Goal: Task Accomplishment & Management: Use online tool/utility

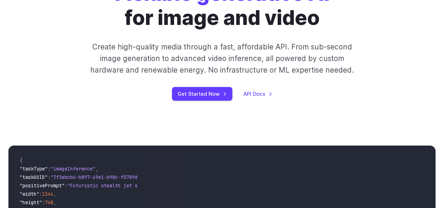
scroll to position [140, 0]
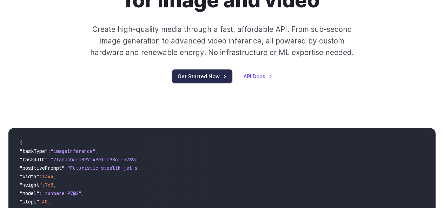
click at [192, 80] on link "Get Started Now" at bounding box center [202, 76] width 60 height 14
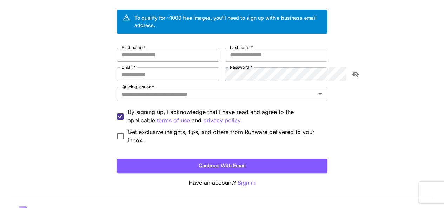
scroll to position [56, 0]
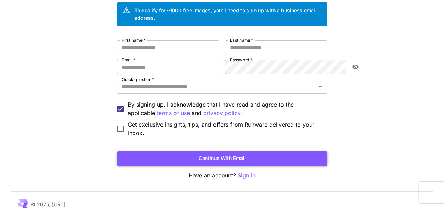
click at [227, 152] on button "Continue with email" at bounding box center [222, 158] width 210 height 14
click at [242, 171] on p "Sign in" at bounding box center [246, 175] width 18 height 9
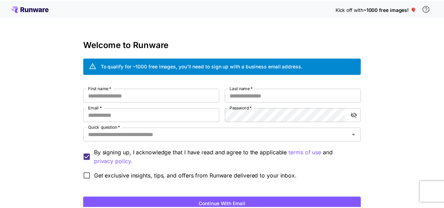
scroll to position [56, 0]
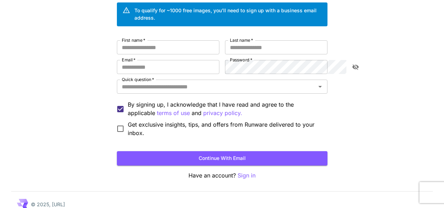
click at [194, 47] on div "First name   * First name   * Last name   * Last name   * Email   * Email   * P…" at bounding box center [222, 88] width 210 height 97
click at [188, 42] on input "First name   *" at bounding box center [168, 47] width 102 height 14
type input "*****"
click at [252, 40] on input "Last name   *" at bounding box center [276, 47] width 102 height 14
type input "**"
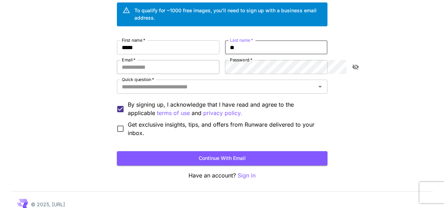
click at [167, 66] on input "Email   *" at bounding box center [168, 67] width 102 height 14
type input "**********"
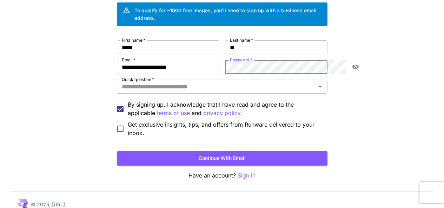
click at [215, 67] on div "**********" at bounding box center [222, 88] width 210 height 97
click at [228, 80] on div "Quick question   *" at bounding box center [222, 87] width 210 height 14
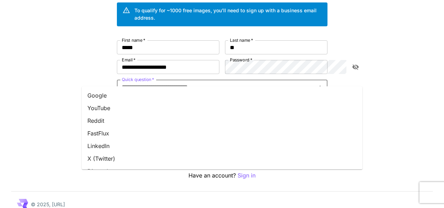
click at [148, 107] on li "YouTube" at bounding box center [222, 108] width 281 height 13
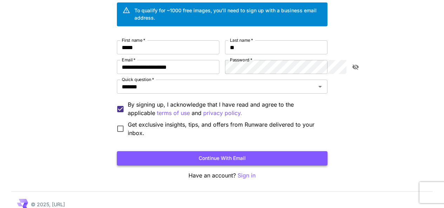
click at [207, 151] on button "Continue with email" at bounding box center [222, 158] width 210 height 14
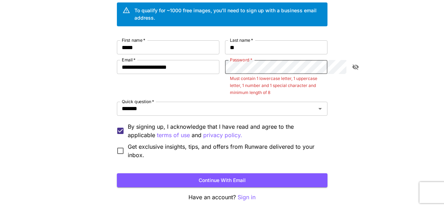
click at [151, 142] on span "Get exclusive insights, tips, and offers from Runware delivered to your inbox." at bounding box center [225, 150] width 194 height 17
click at [353, 63] on icon "toggle password visibility" at bounding box center [355, 66] width 7 height 7
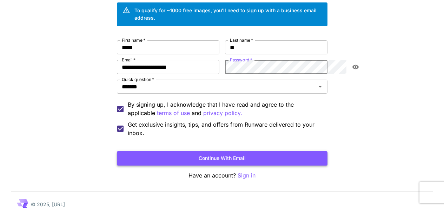
click at [289, 151] on button "Continue with email" at bounding box center [222, 158] width 210 height 14
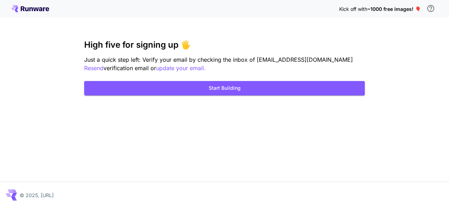
drag, startPoint x: 277, startPoint y: 82, endPoint x: 327, endPoint y: 102, distance: 54.3
click at [327, 102] on div "Kick off with ~1000 free images! 🎈 High five for signing up 🖐️ Just a quick ste…" at bounding box center [224, 104] width 449 height 208
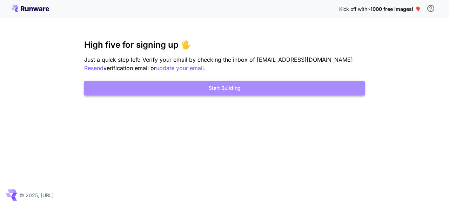
click at [262, 87] on button "Start Building" at bounding box center [224, 88] width 281 height 14
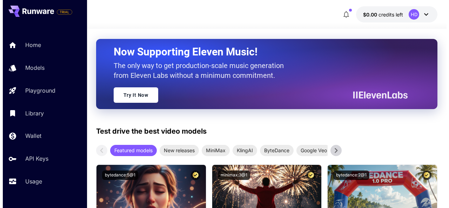
scroll to position [210, 0]
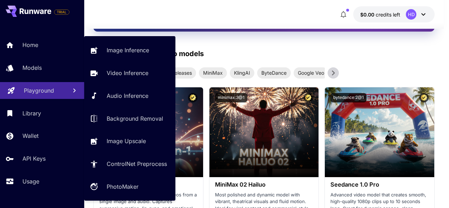
click at [42, 87] on p "Playground" at bounding box center [39, 90] width 30 height 8
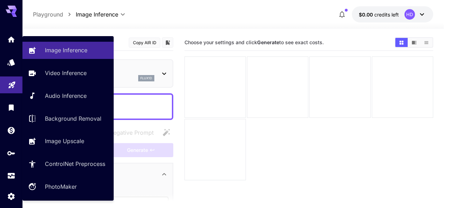
type input "**********"
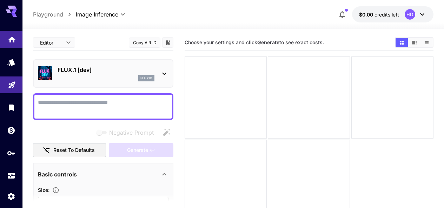
click at [19, 40] on link at bounding box center [11, 39] width 22 height 17
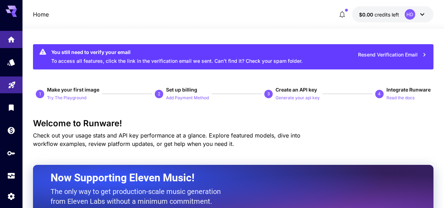
scroll to position [175, 0]
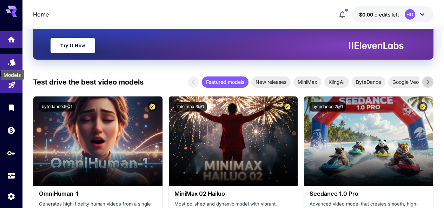
click at [11, 60] on icon "Models" at bounding box center [11, 60] width 7 height 7
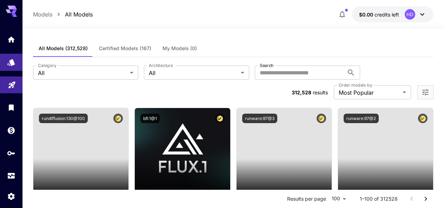
click at [18, 96] on div at bounding box center [11, 107] width 22 height 153
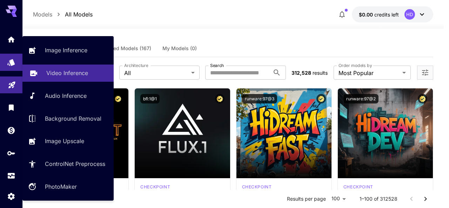
click at [55, 82] on link "Video Inference" at bounding box center [67, 73] width 91 height 17
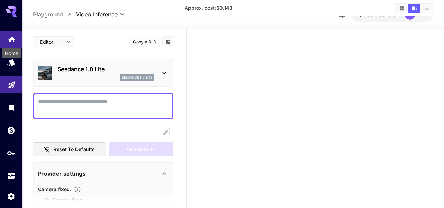
click at [14, 35] on icon "Home" at bounding box center [12, 38] width 8 height 8
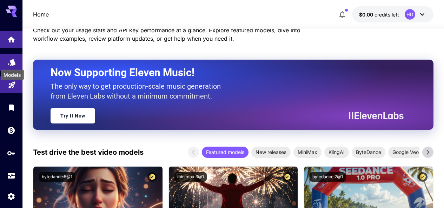
click at [12, 58] on icon "Models" at bounding box center [12, 60] width 8 height 8
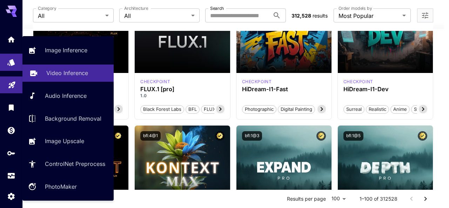
click at [79, 68] on link "Video Inference" at bounding box center [67, 73] width 91 height 17
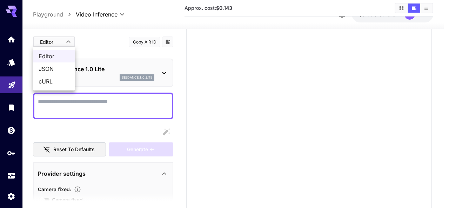
click at [68, 42] on body "**********" at bounding box center [224, 65] width 449 height 340
click at [117, 40] on div at bounding box center [224, 104] width 449 height 208
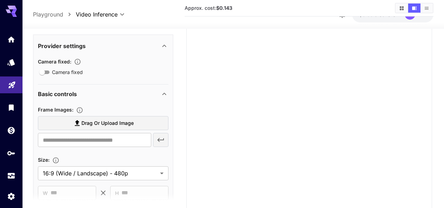
scroll to position [140, 0]
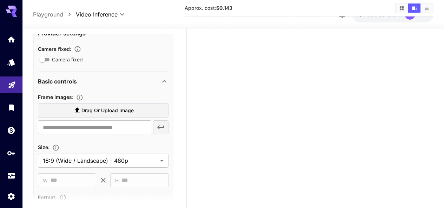
click at [112, 106] on span "Drag or upload image" at bounding box center [107, 110] width 52 height 9
click at [0, 0] on input "Drag or upload image" at bounding box center [0, 0] width 0 height 0
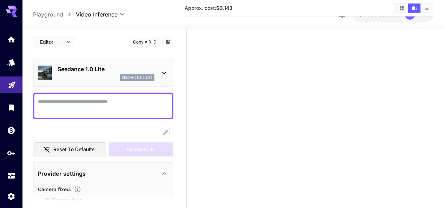
scroll to position [0, 0]
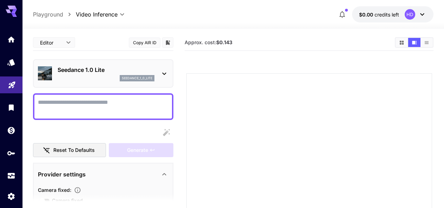
click at [8, 12] on icon at bounding box center [11, 9] width 11 height 7
click at [40, 16] on p "Playground" at bounding box center [48, 14] width 30 height 8
type input "**********"
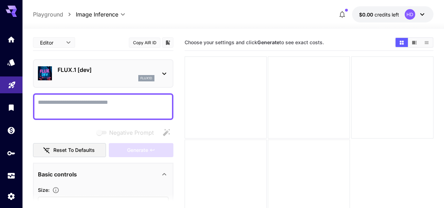
click at [417, 15] on div "HD" at bounding box center [415, 14] width 22 height 11
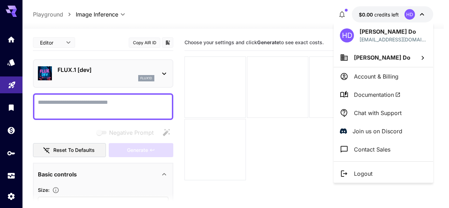
click at [8, 46] on div at bounding box center [224, 104] width 449 height 208
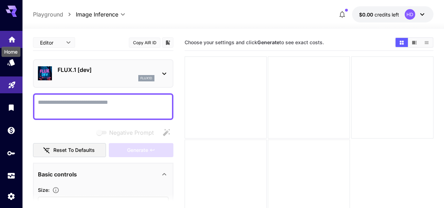
click at [12, 37] on icon "Home" at bounding box center [11, 37] width 7 height 6
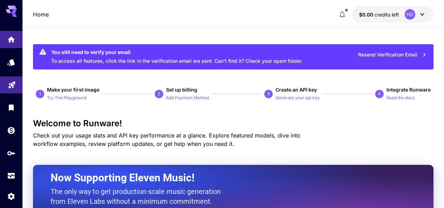
click at [81, 93] on button "Try The Playground" at bounding box center [66, 97] width 39 height 8
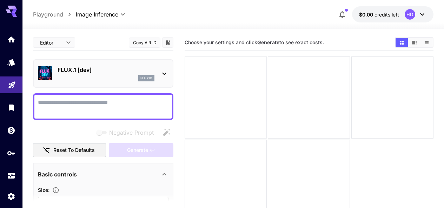
click at [189, 93] on div at bounding box center [226, 97] width 82 height 82
click at [167, 72] on icon at bounding box center [164, 73] width 8 height 8
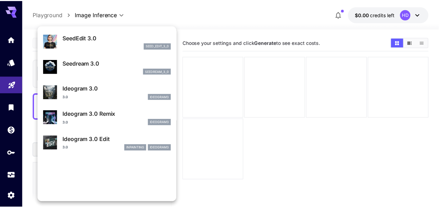
scroll to position [35, 0]
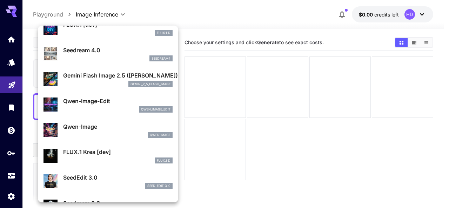
click at [233, 32] on div at bounding box center [224, 104] width 449 height 208
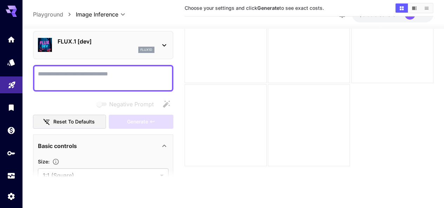
scroll to position [0, 0]
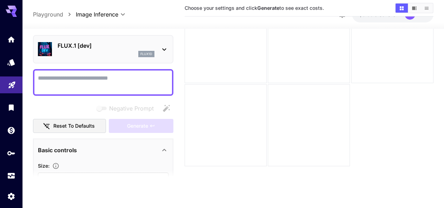
click at [130, 14] on div "**********" at bounding box center [233, 14] width 400 height 16
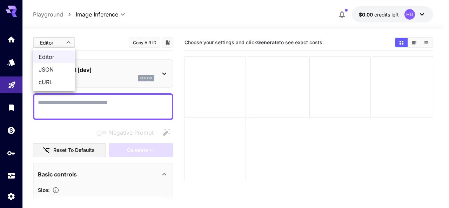
click at [62, 44] on body "**********" at bounding box center [224, 131] width 449 height 263
click at [13, 63] on div at bounding box center [224, 104] width 449 height 208
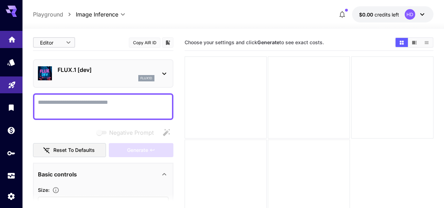
click at [8, 42] on link at bounding box center [11, 39] width 22 height 17
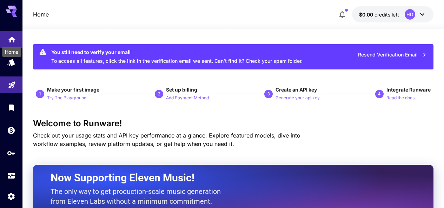
click at [13, 41] on icon "Home" at bounding box center [12, 37] width 8 height 8
click at [14, 68] on div "Models" at bounding box center [12, 73] width 25 height 16
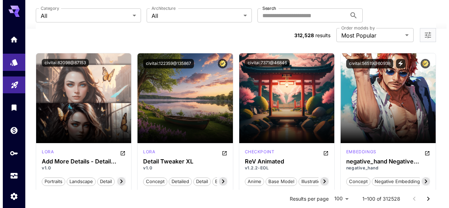
scroll to position [1228, 0]
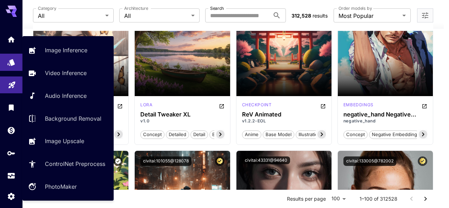
click at [15, 87] on icon "Playground" at bounding box center [12, 83] width 8 height 8
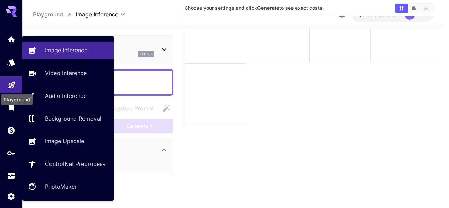
scroll to position [55, 0]
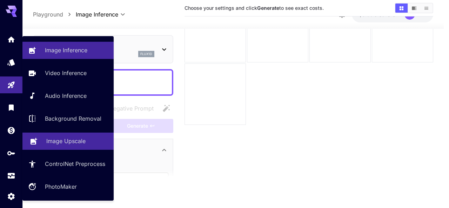
click at [71, 143] on p "Image Upscale" at bounding box center [65, 141] width 39 height 8
type input "**********"
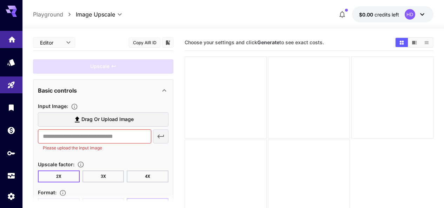
click at [6, 38] on link at bounding box center [11, 39] width 22 height 17
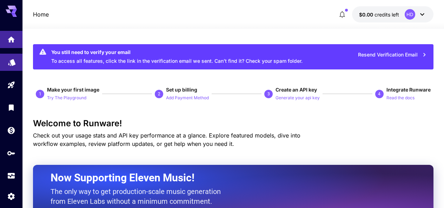
click at [15, 64] on icon "Models" at bounding box center [12, 60] width 8 height 8
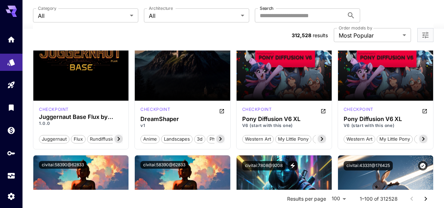
scroll to position [737, 0]
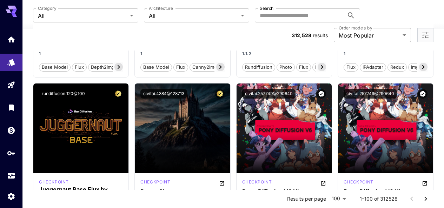
click at [244, 25] on div "**********" at bounding box center [233, 25] width 400 height 51
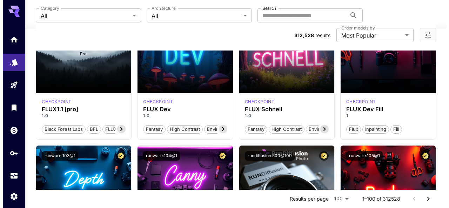
scroll to position [561, 0]
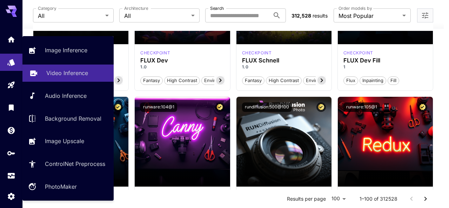
click at [45, 76] on link "Video Inference" at bounding box center [67, 73] width 91 height 17
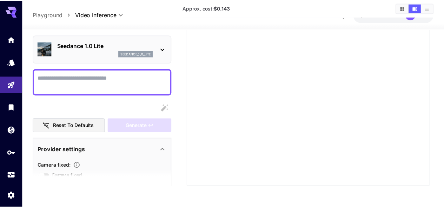
scroll to position [132, 0]
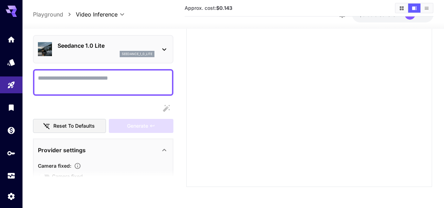
click at [67, 124] on button "Reset to defaults" at bounding box center [69, 126] width 73 height 14
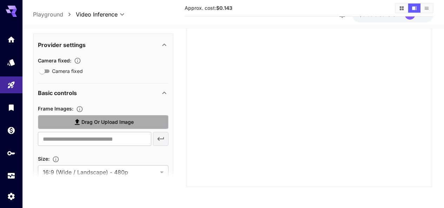
click at [98, 124] on span "Drag or upload image" at bounding box center [107, 122] width 52 height 9
click at [0, 0] on input "Drag or upload image" at bounding box center [0, 0] width 0 height 0
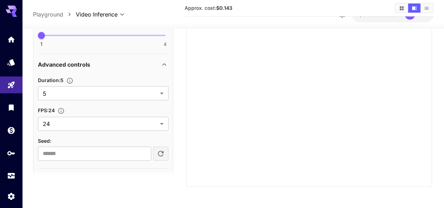
scroll to position [339, 0]
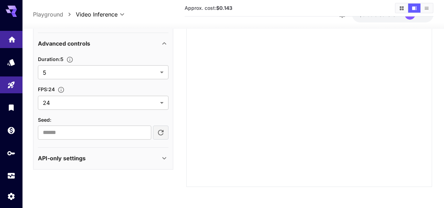
click at [2, 46] on link at bounding box center [11, 39] width 22 height 17
